Goal: Book appointment/travel/reservation

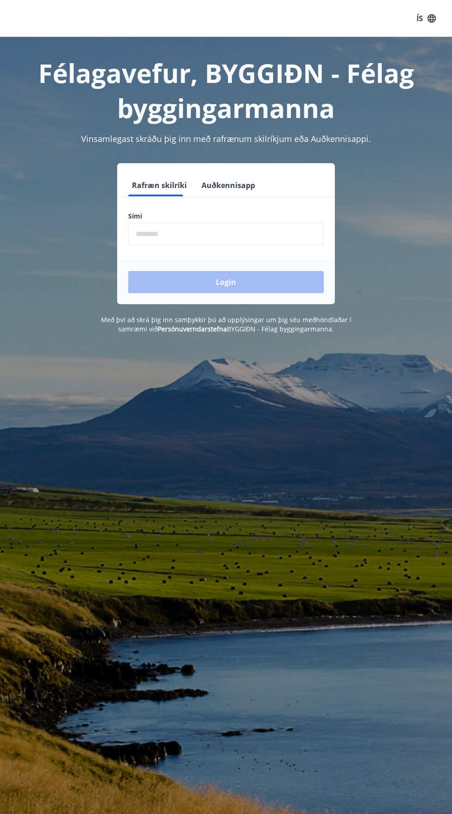
click at [229, 232] on input "phone" at bounding box center [225, 234] width 195 height 23
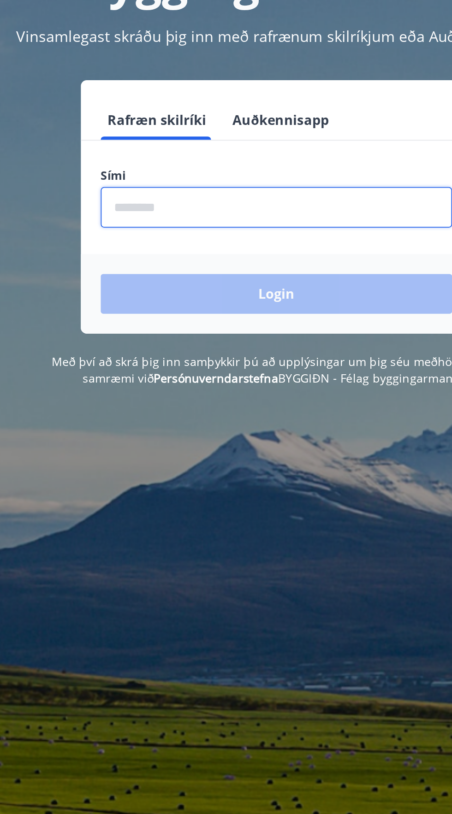
type input "********"
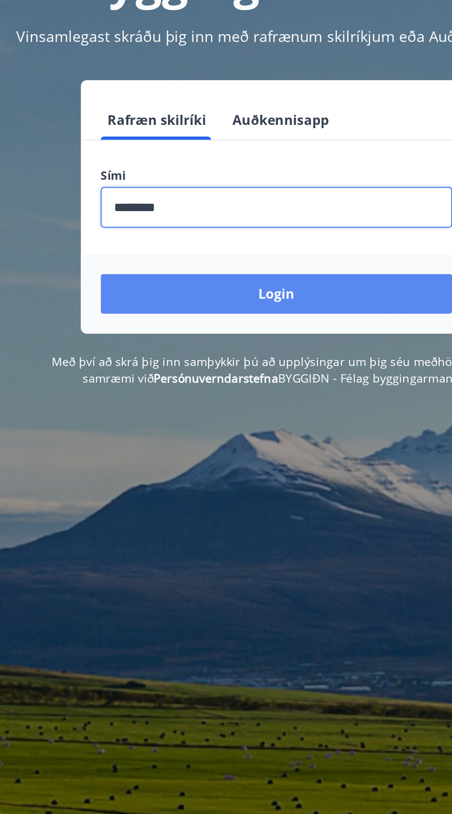
click at [262, 278] on button "Login" at bounding box center [225, 282] width 195 height 22
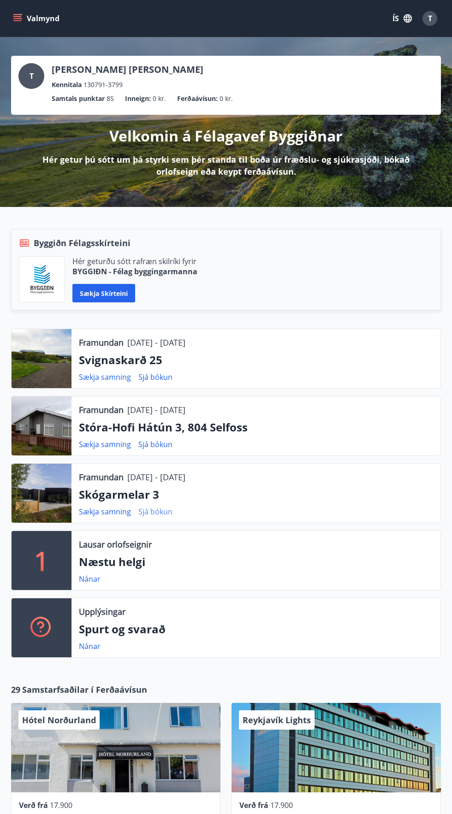
click at [148, 507] on link "Sjá bókun" at bounding box center [155, 511] width 34 height 10
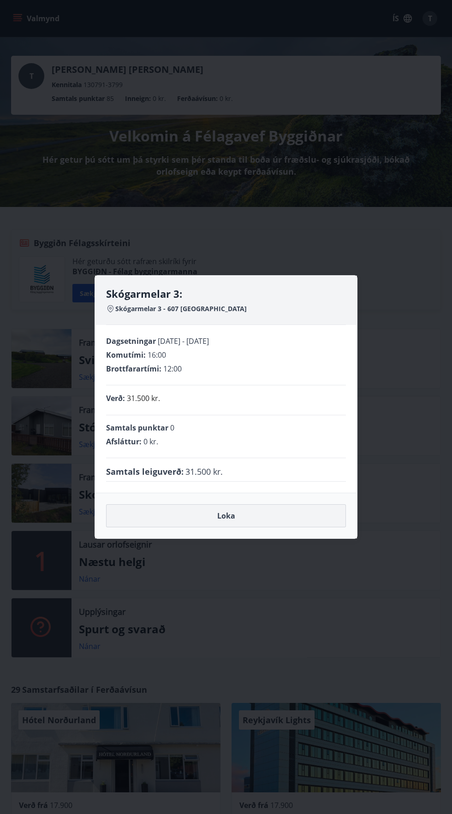
click at [319, 511] on button "Loka" at bounding box center [226, 515] width 240 height 23
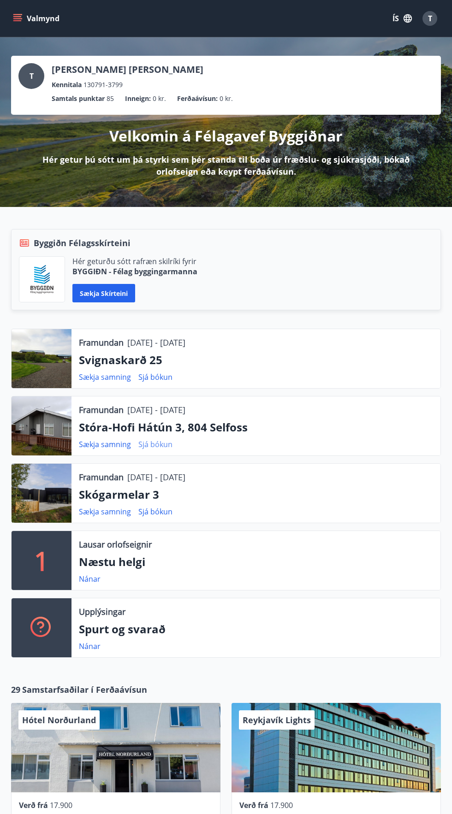
click at [161, 443] on link "Sjá bókun" at bounding box center [155, 444] width 34 height 10
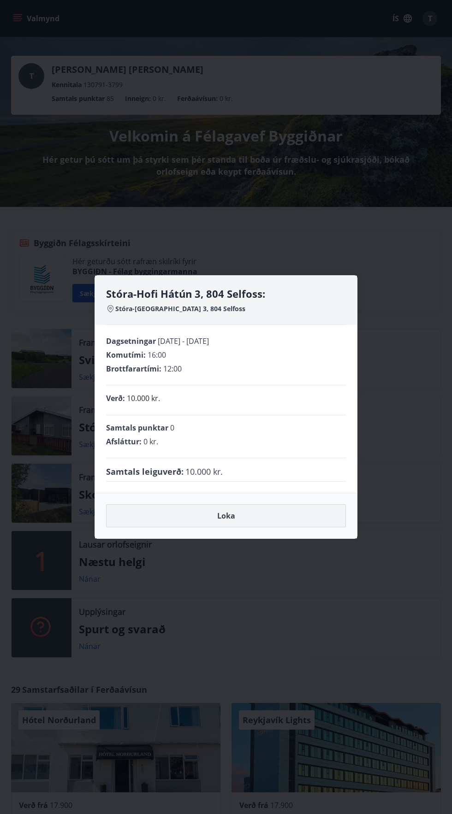
click at [297, 510] on button "Loka" at bounding box center [226, 515] width 240 height 23
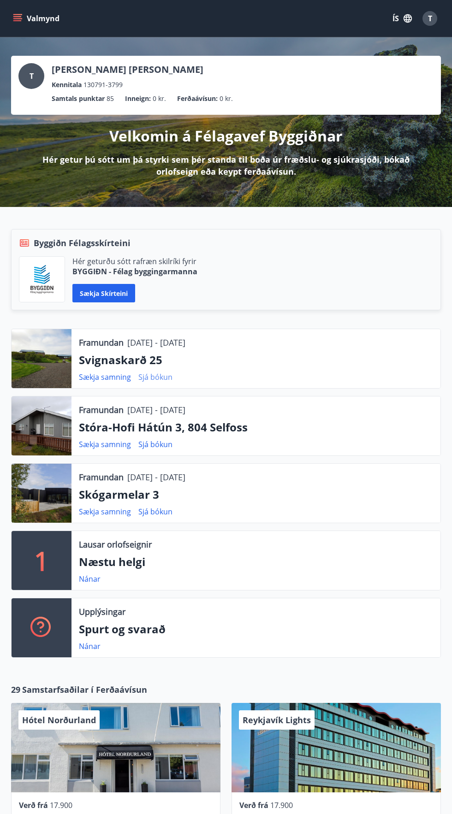
click at [157, 373] on link "Sjá bókun" at bounding box center [155, 377] width 34 height 10
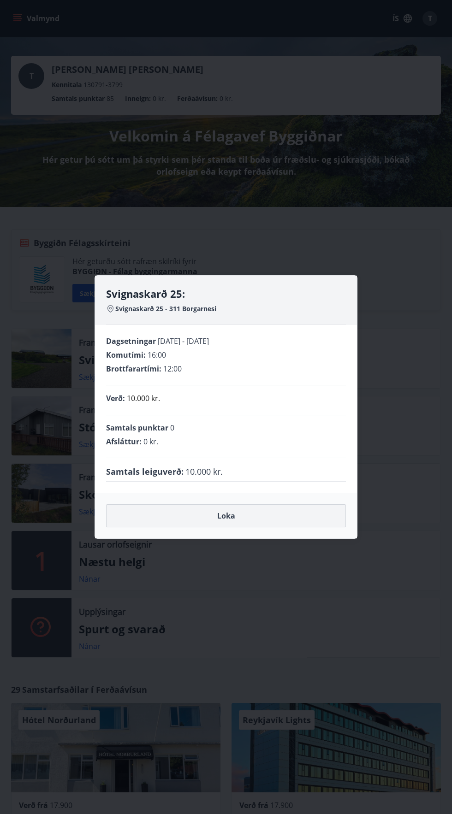
click at [293, 520] on button "Loka" at bounding box center [226, 515] width 240 height 23
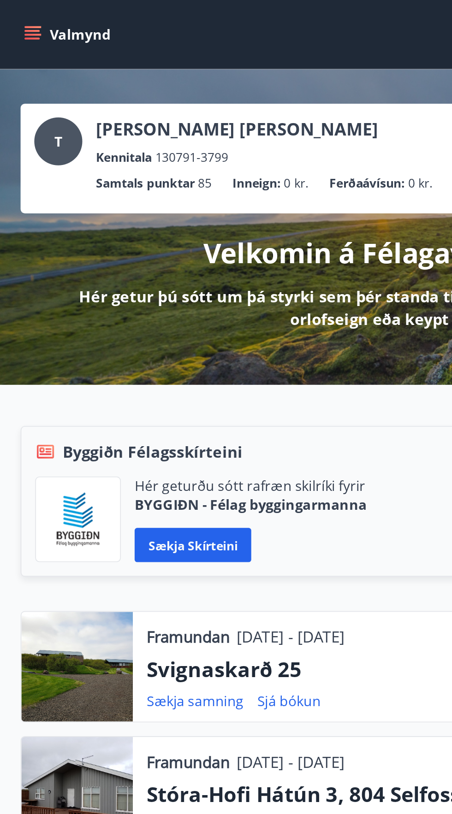
click at [13, 17] on icon "menu" at bounding box center [17, 18] width 9 height 9
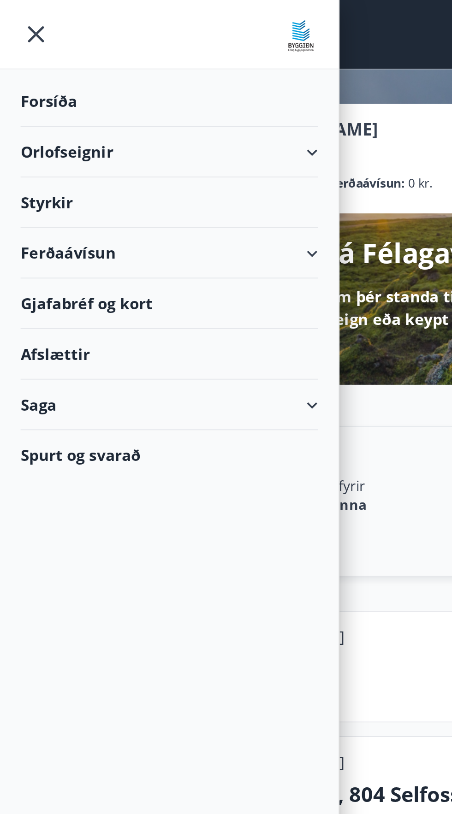
click at [94, 81] on div "Orlofseignir" at bounding box center [91, 81] width 160 height 27
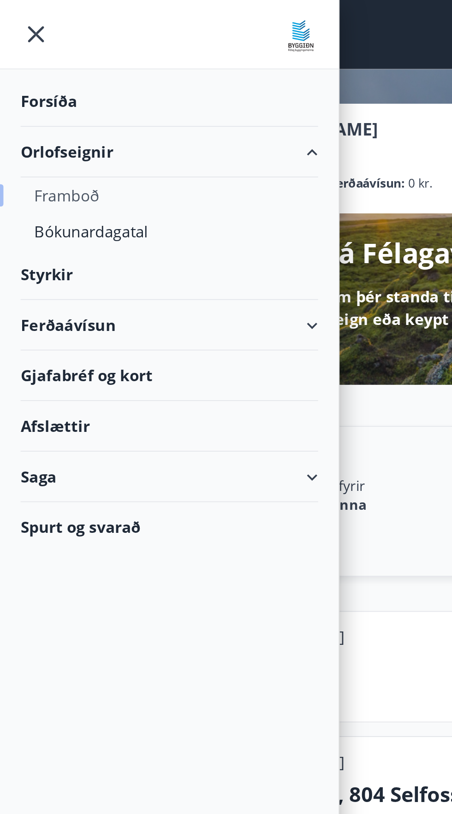
click at [41, 102] on div "Framboð" at bounding box center [90, 104] width 145 height 19
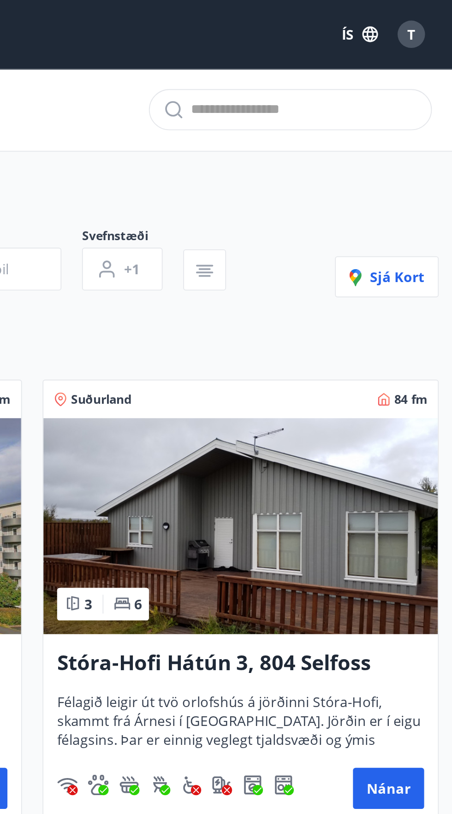
click at [371, 56] on input "text" at bounding box center [372, 59] width 122 height 15
click at [345, 77] on li "Skógarmelar 3" at bounding box center [364, 88] width 152 height 22
type input "**********"
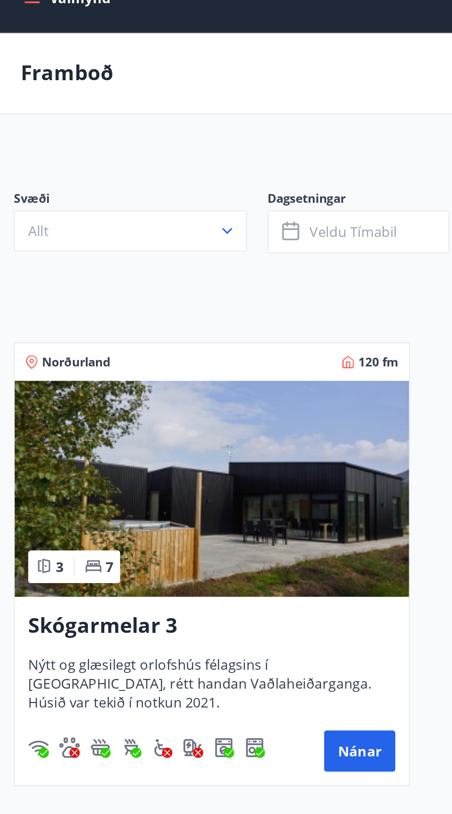
scroll to position [1, 0]
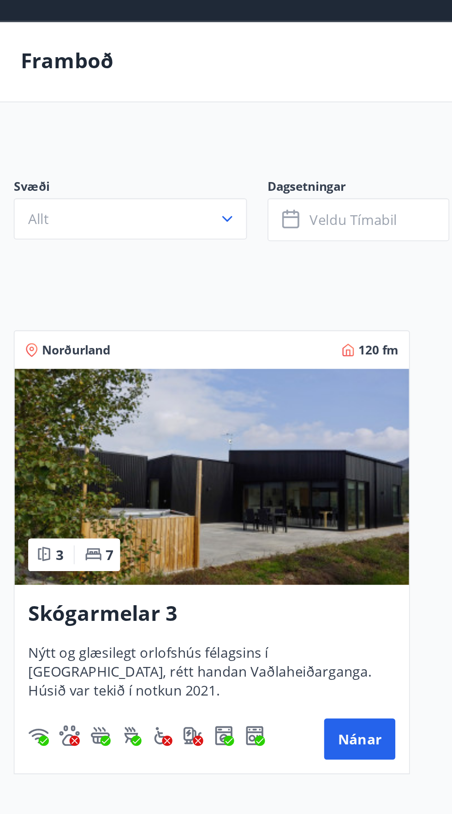
click at [83, 365] on div "Skógarmelar 3 Nýtt og glæsilegt orlofshús félagsins í Fnjóskadal, rétt handan V…" at bounding box center [114, 390] width 212 height 101
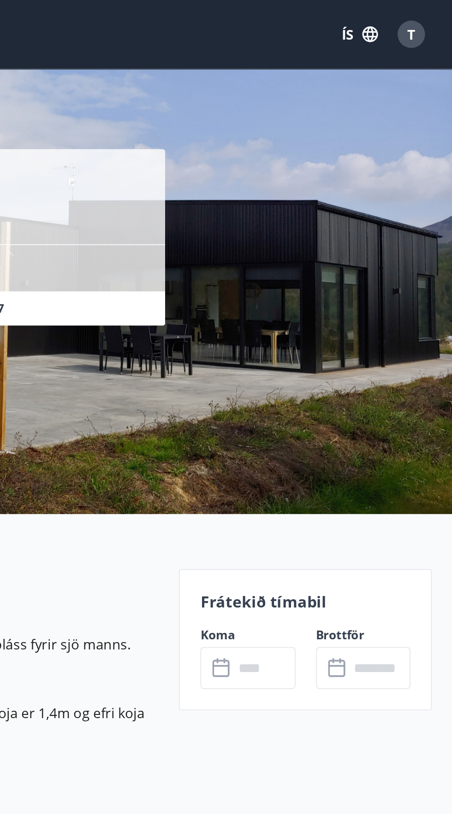
click at [337, 357] on input "text" at bounding box center [350, 359] width 33 height 23
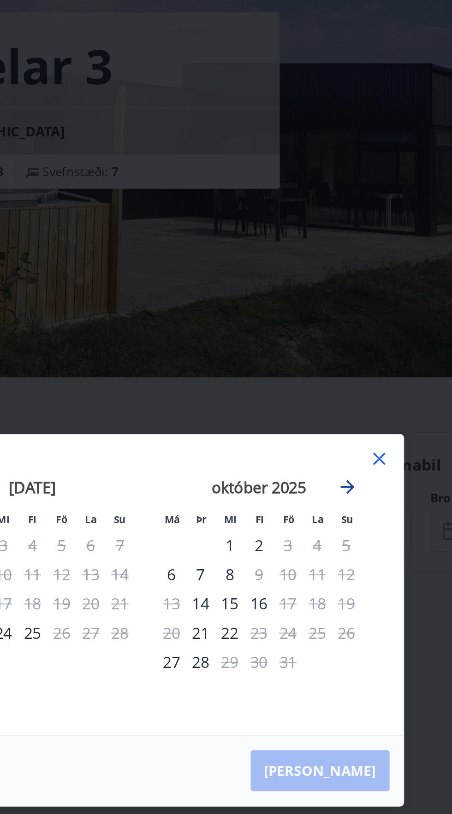
click at [334, 339] on icon "Move forward to switch to the next month." at bounding box center [333, 335] width 7 height 7
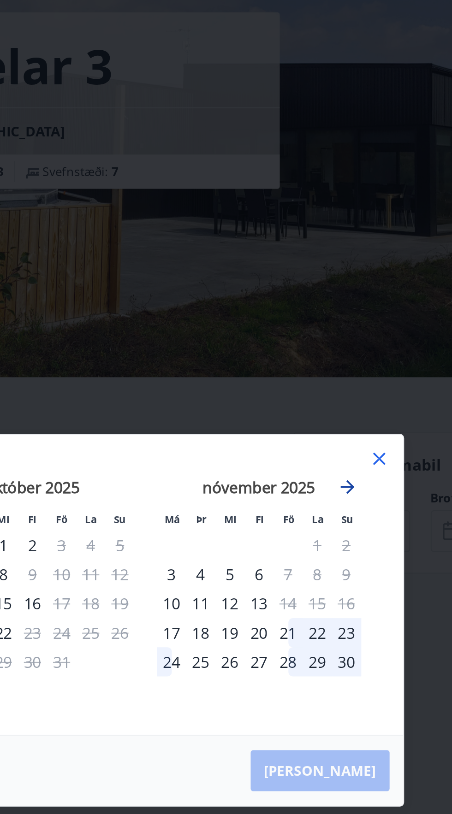
click at [329, 341] on icon "Move forward to switch to the next month." at bounding box center [333, 335] width 11 height 11
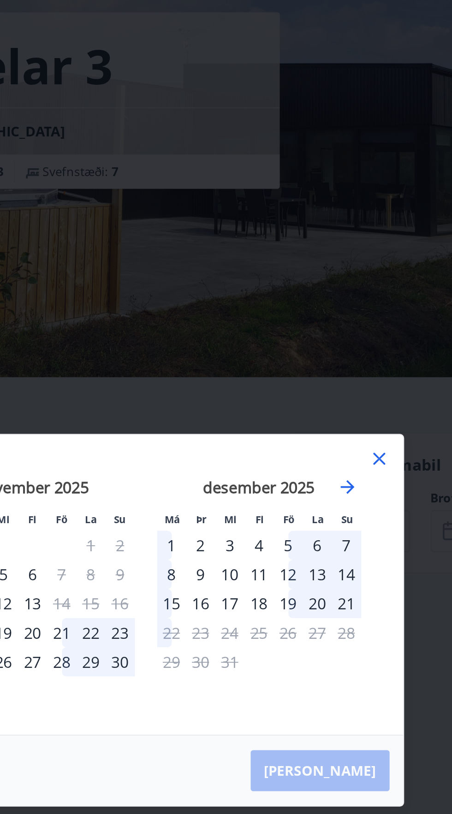
click at [352, 326] on icon at bounding box center [350, 320] width 11 height 11
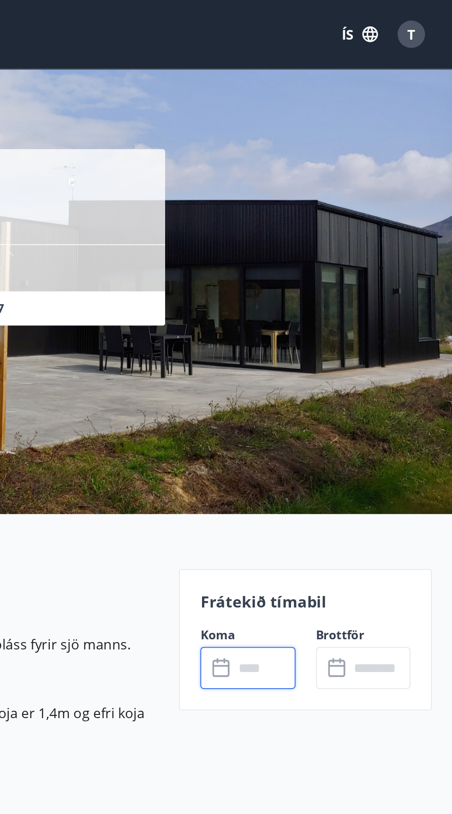
click at [430, 20] on span "T" at bounding box center [430, 18] width 4 height 10
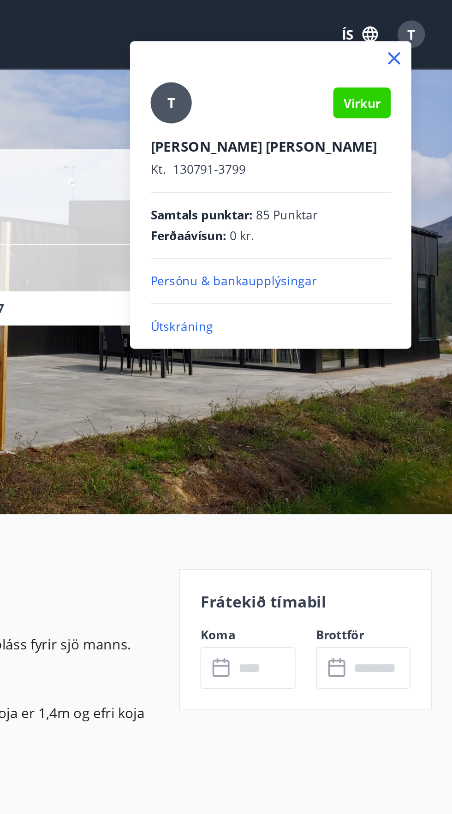
click at [422, 32] on icon at bounding box center [420, 31] width 11 height 11
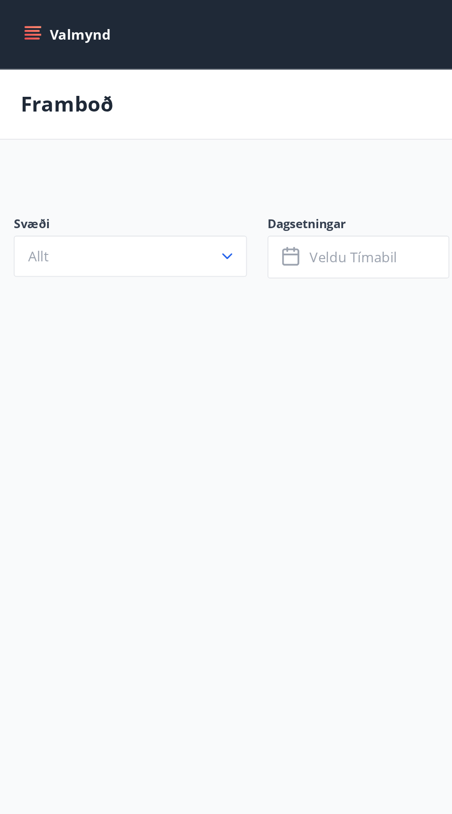
scroll to position [1, 0]
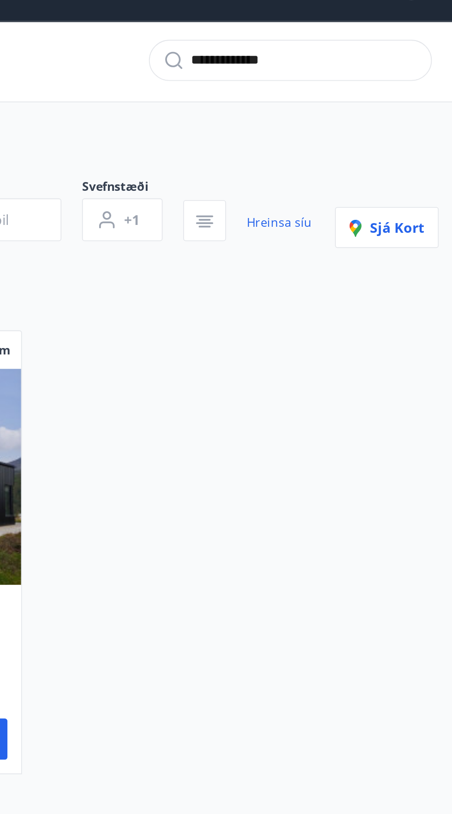
click at [373, 61] on input "**********" at bounding box center [372, 58] width 122 height 15
type input "**********"
type input "*********"
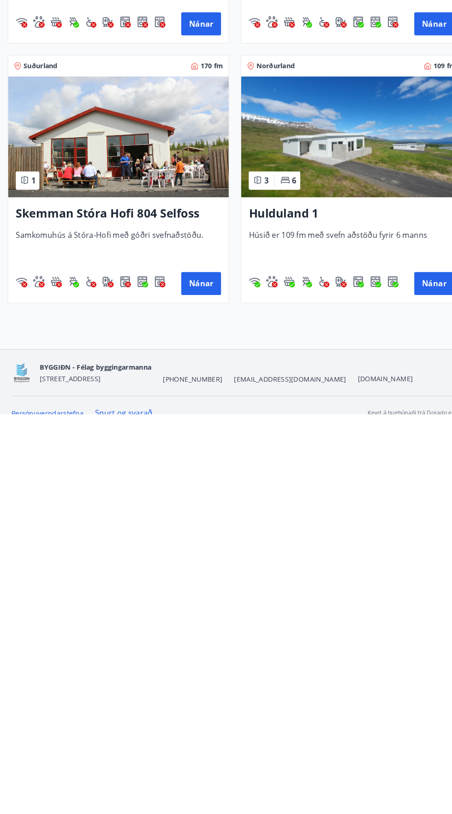
scroll to position [1241, 0]
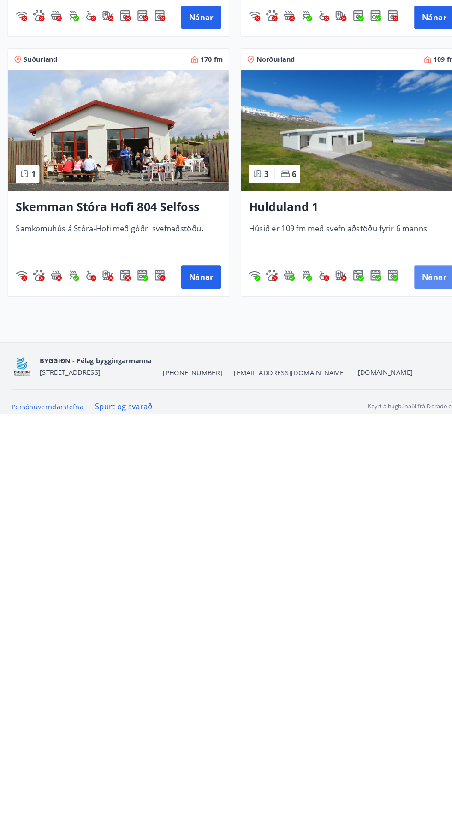
click at [428, 674] on button "Nánar" at bounding box center [417, 682] width 38 height 22
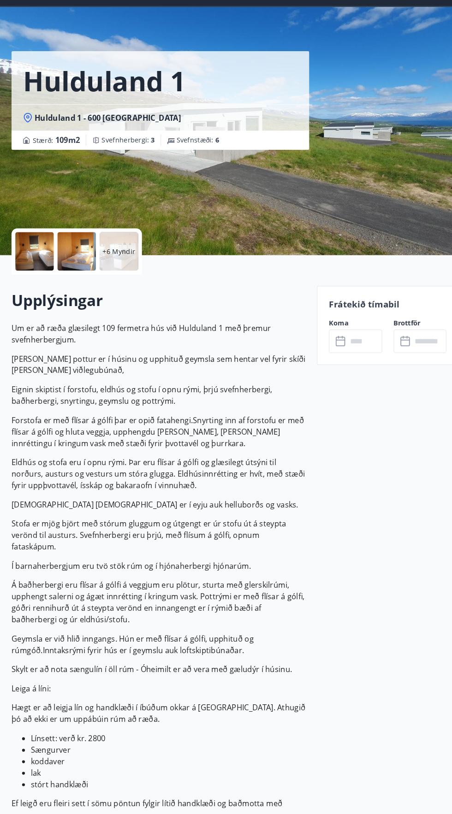
click at [337, 361] on input "text" at bounding box center [350, 359] width 33 height 23
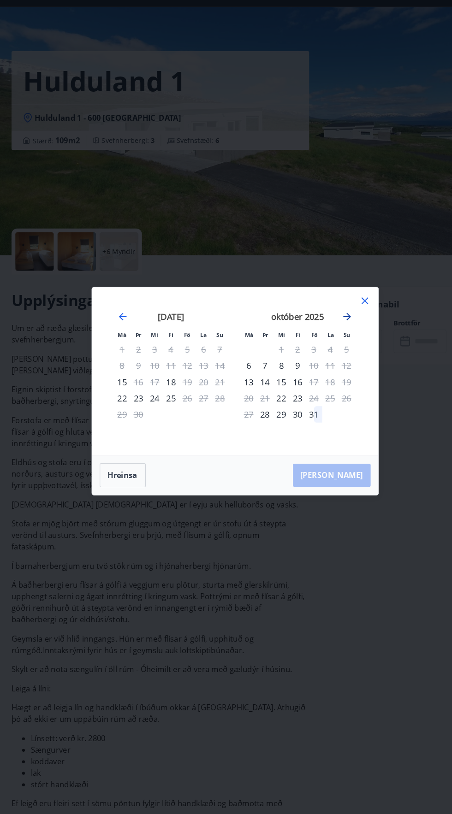
click at [333, 335] on icon "Move forward to switch to the next month." at bounding box center [333, 335] width 7 height 7
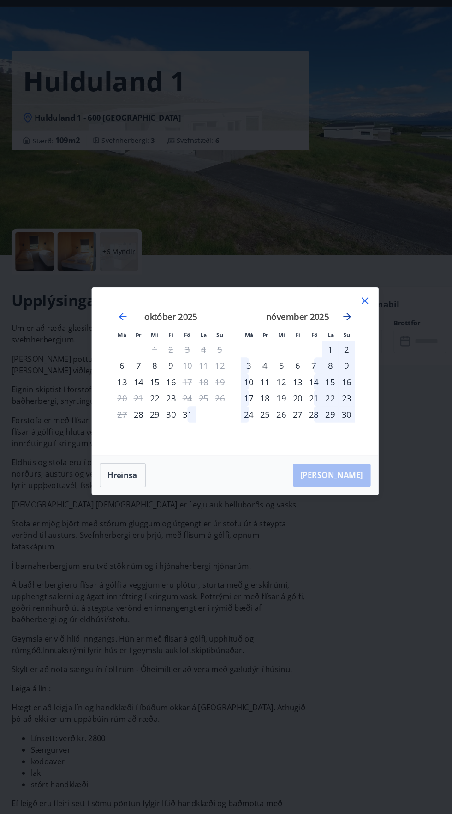
click at [336, 336] on icon "Move forward to switch to the next month." at bounding box center [333, 335] width 7 height 7
